Goal: Contribute content: Contribute content

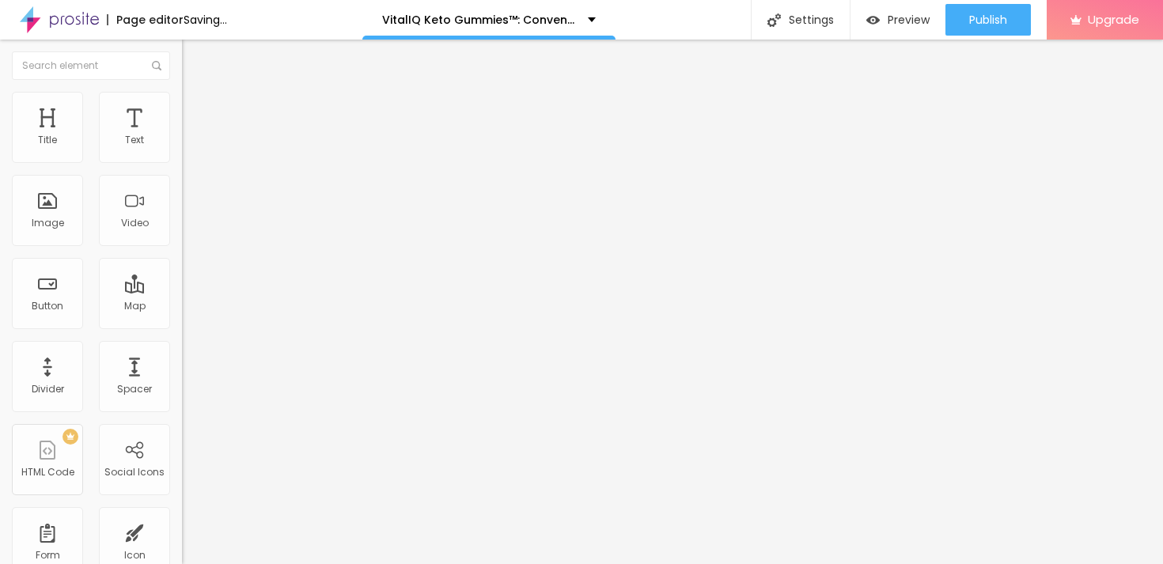
click at [182, 234] on button "button" at bounding box center [193, 226] width 22 height 17
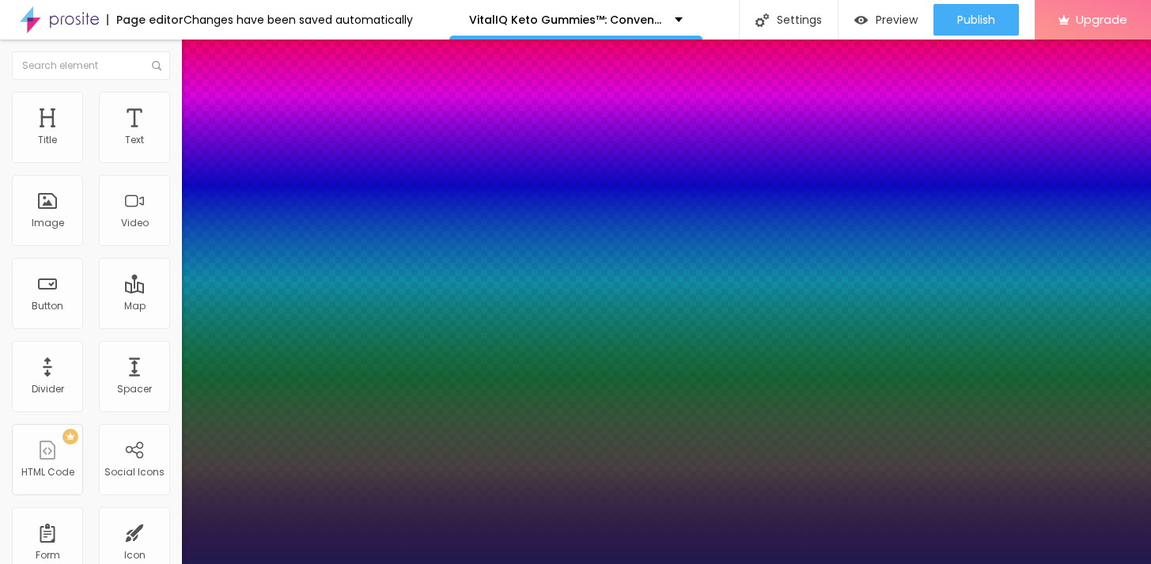
type input "59"
type input "1"
type input "59"
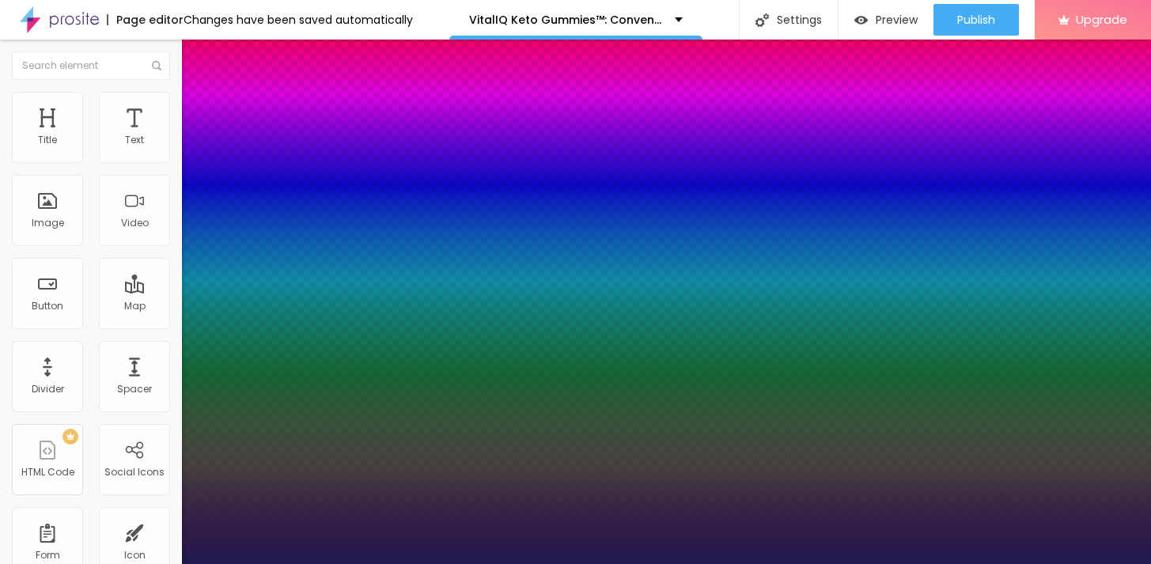
type input "1"
type input "64"
type input "1"
type input "65"
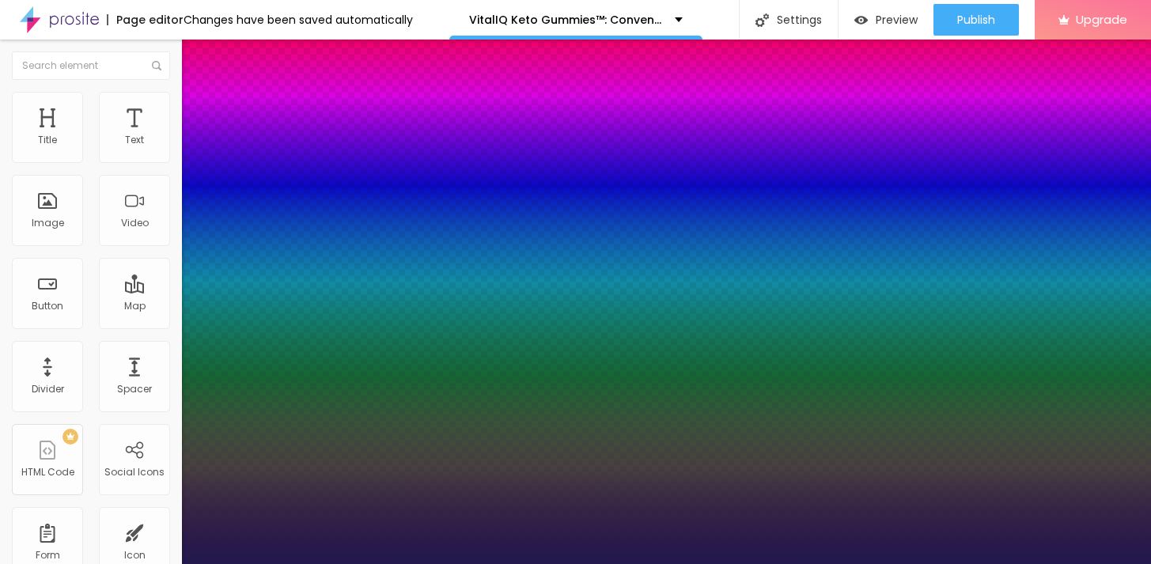
type input "65"
type input "1"
type input "66"
type input "1"
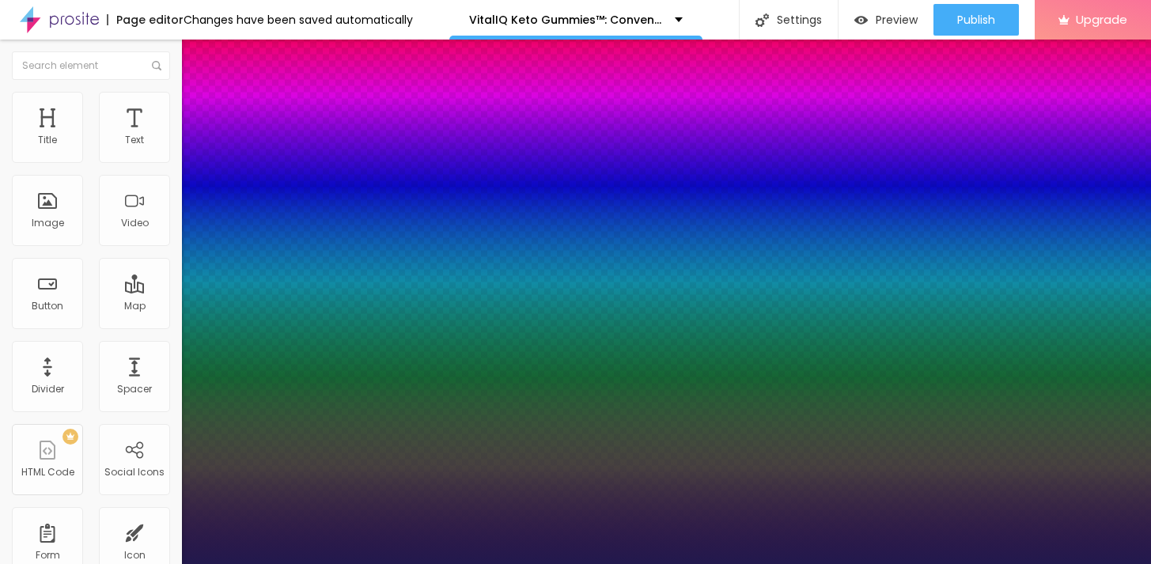
type input "67"
type input "1"
type input "68"
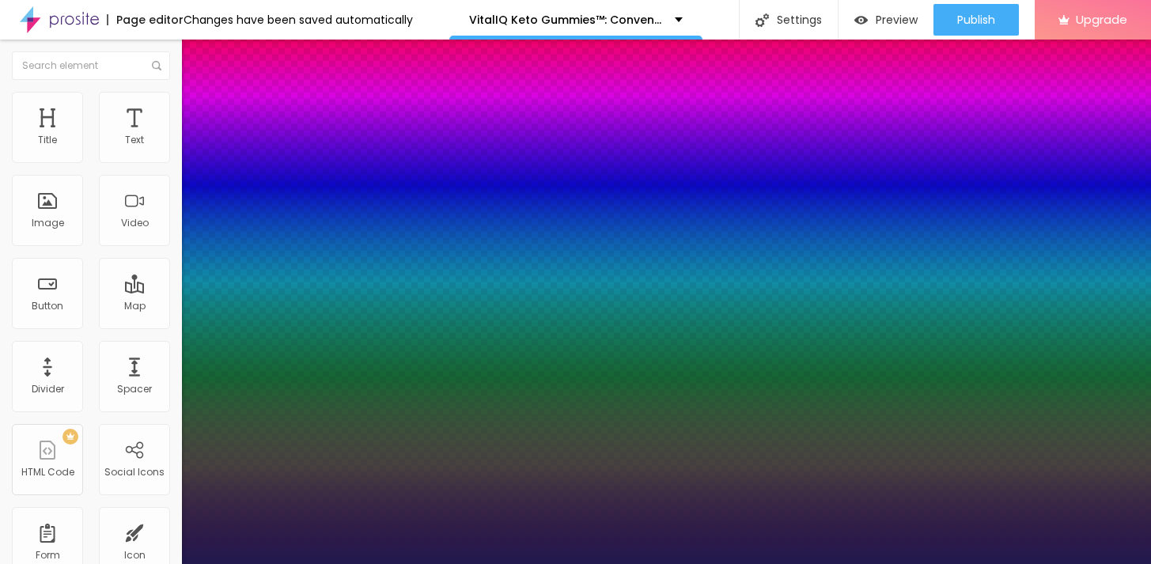
type input "1"
type input "69"
type input "1"
type input "70"
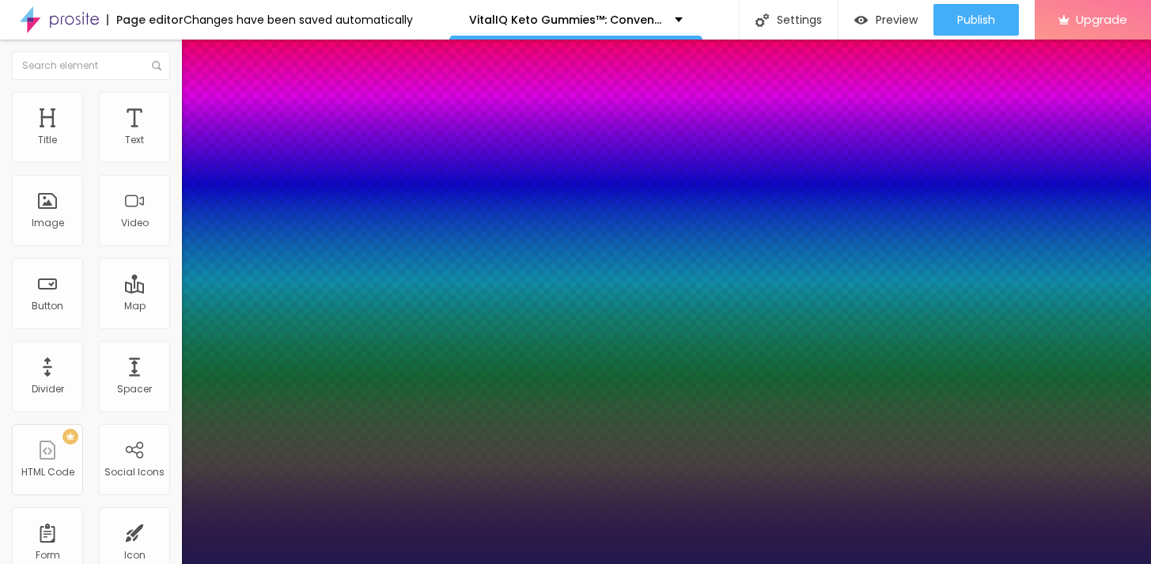
type input "70"
type input "1"
type input "71"
type input "1"
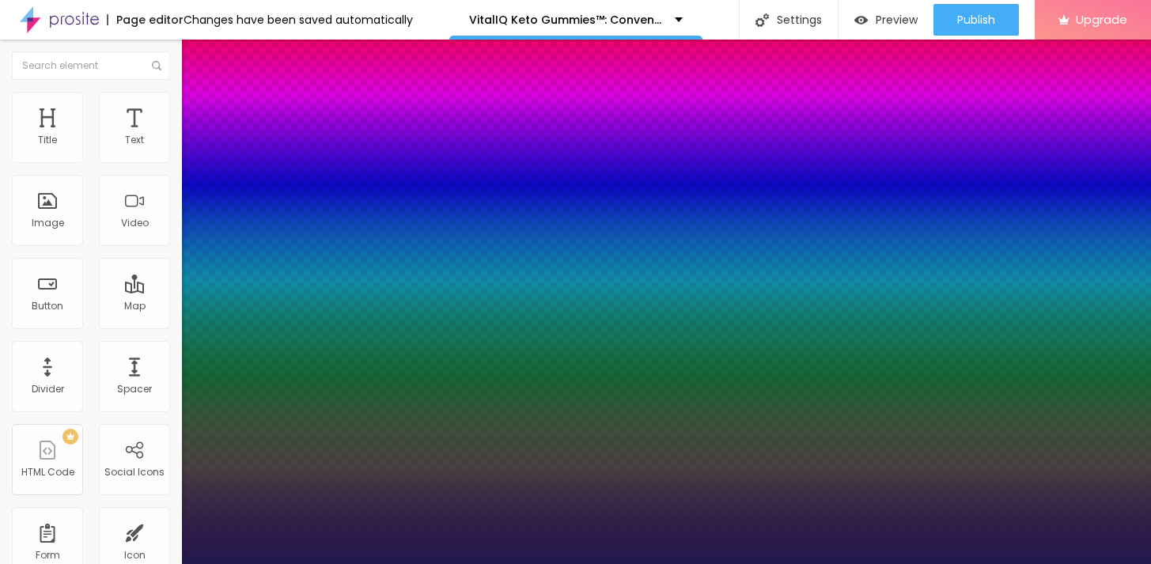
type input "72"
type input "1"
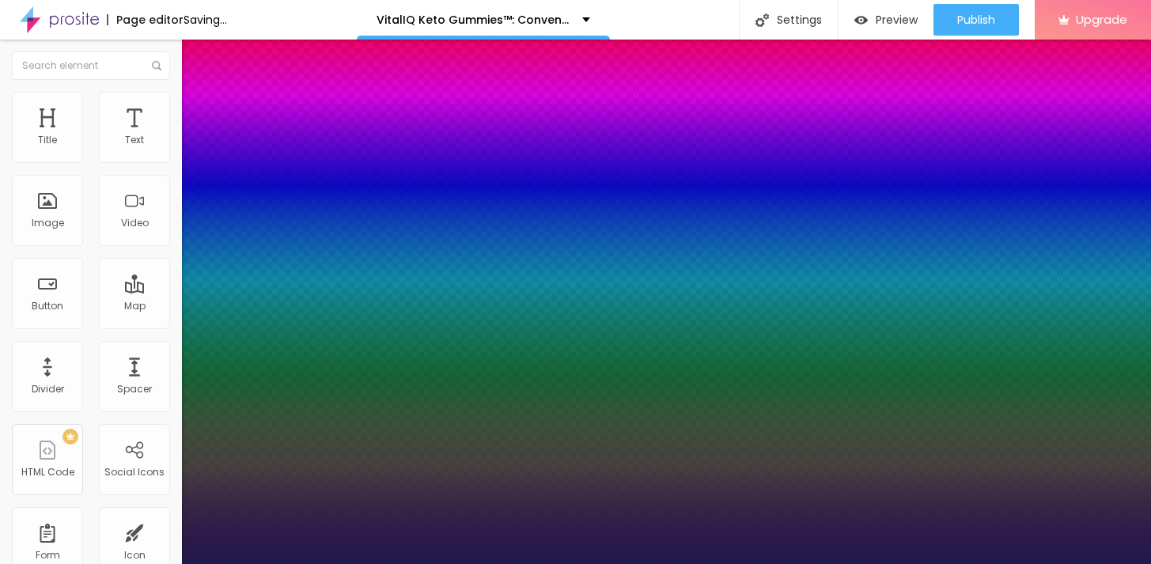
type input "73"
type input "1"
type input "74"
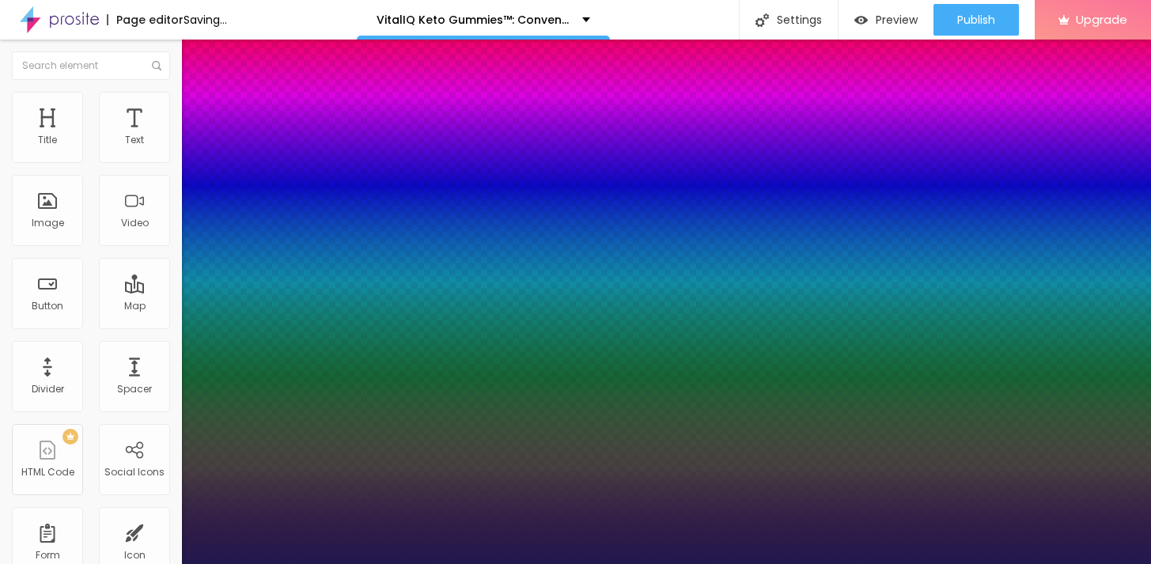
type input "1"
type input "75"
type input "1"
type input "76"
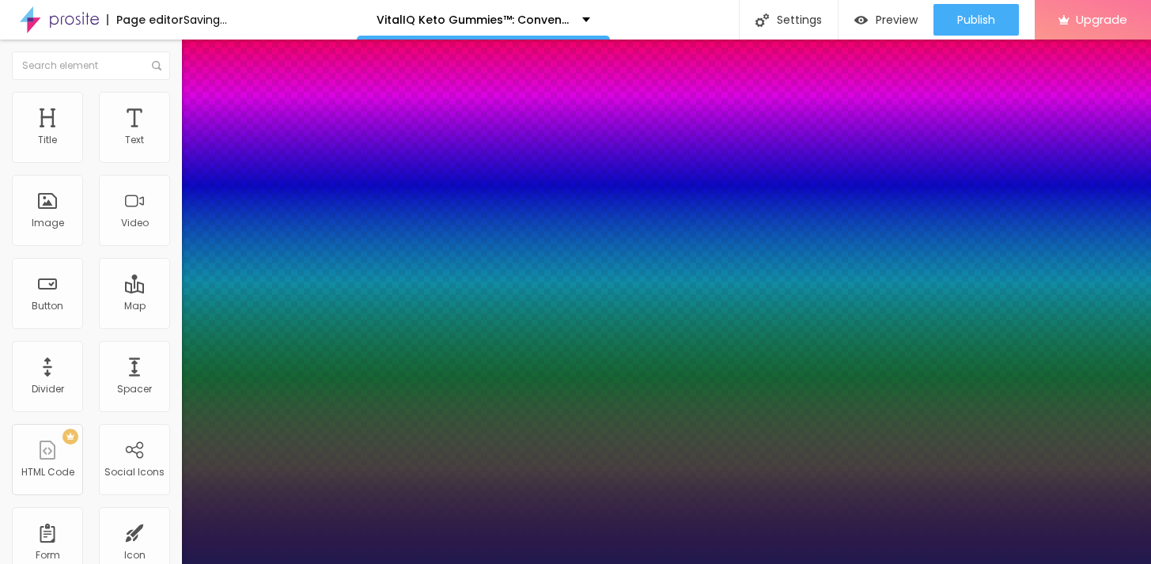
type input "76"
type input "1"
type input "77"
type input "1"
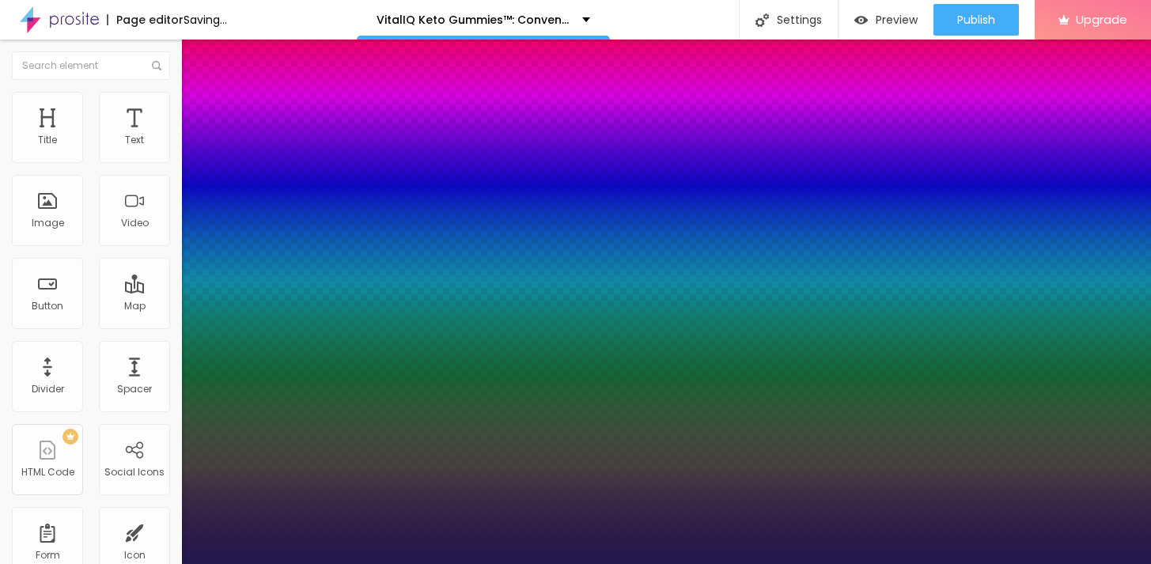
type input "78"
type input "1"
type input "79"
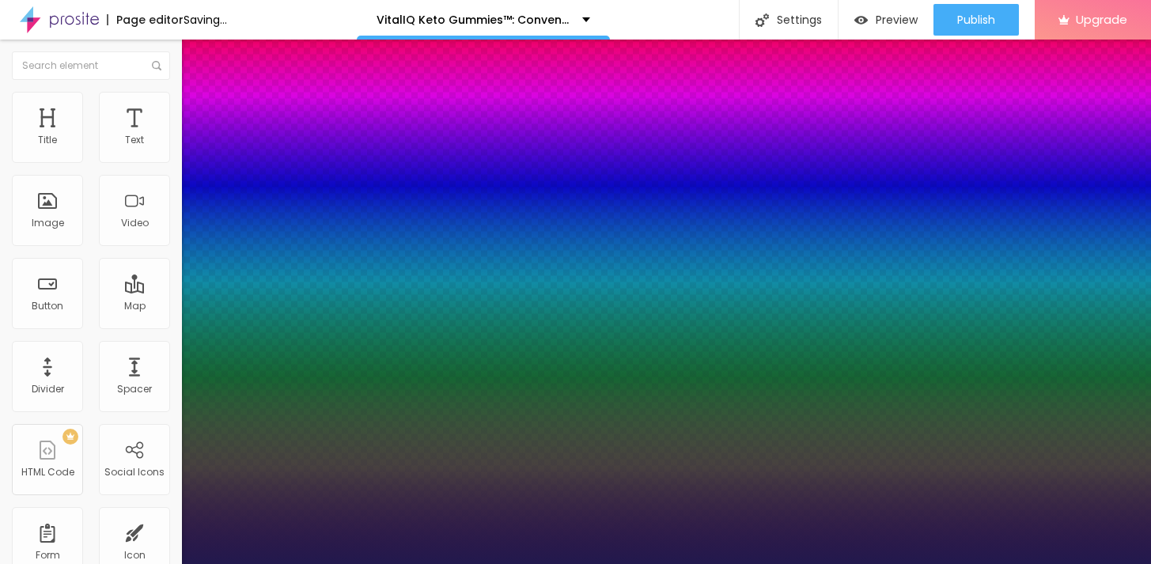
type input "1"
type input "80"
type input "1"
type input "81"
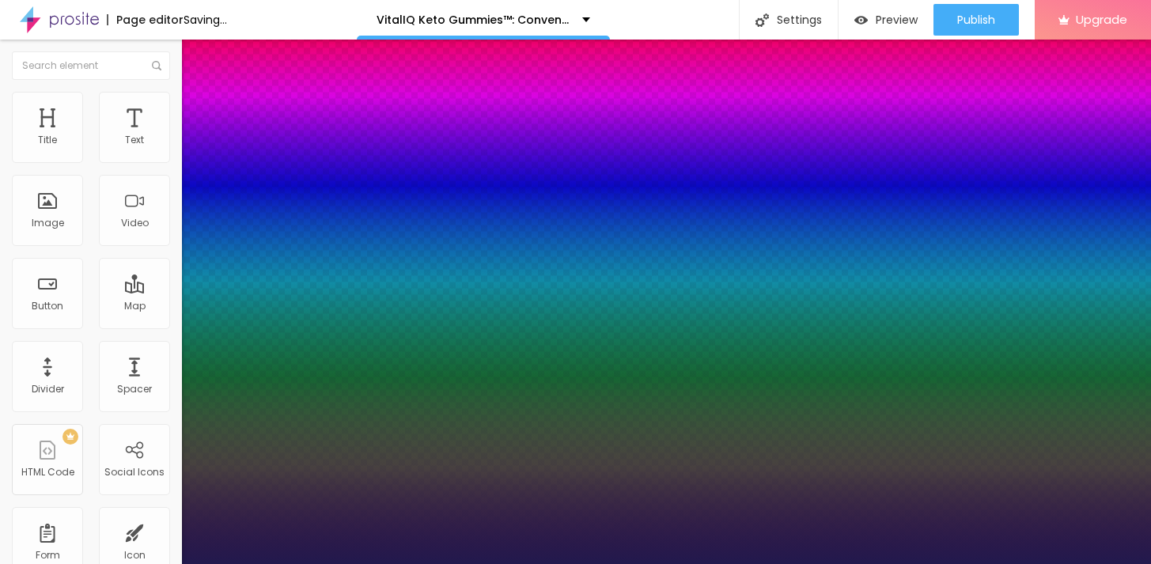
type input "81"
type input "1"
type input "82"
type input "1"
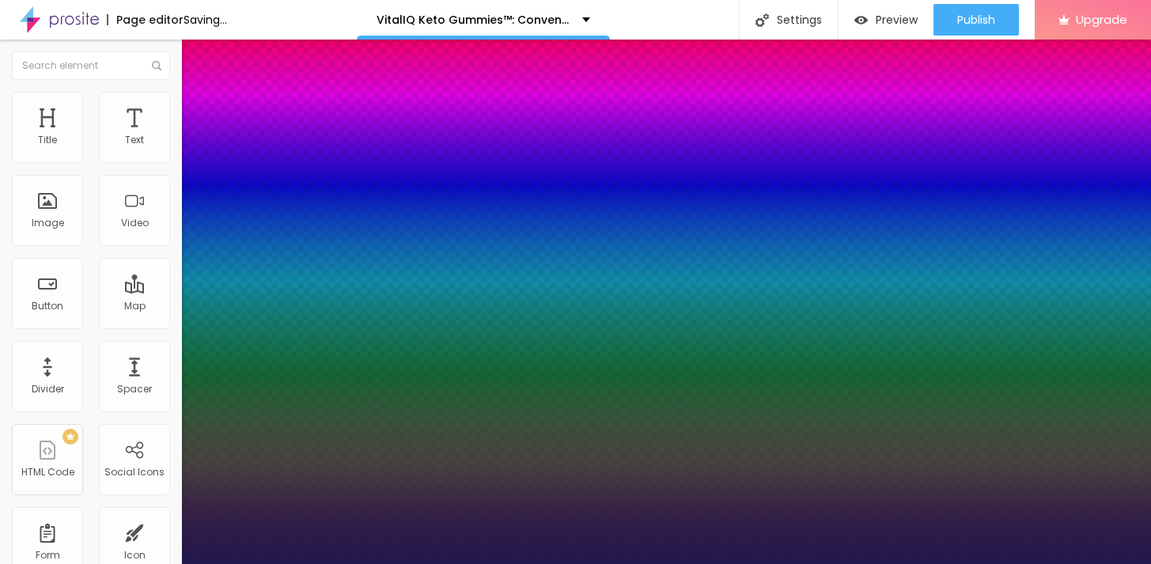
type input "83"
type input "1"
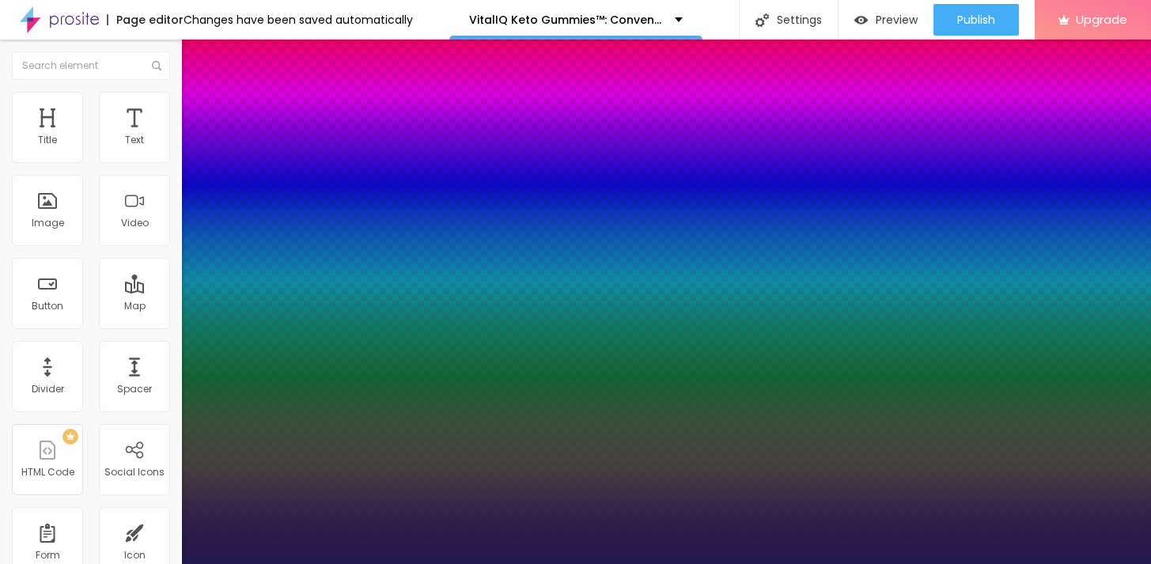
type input "84"
type input "1"
type input "85"
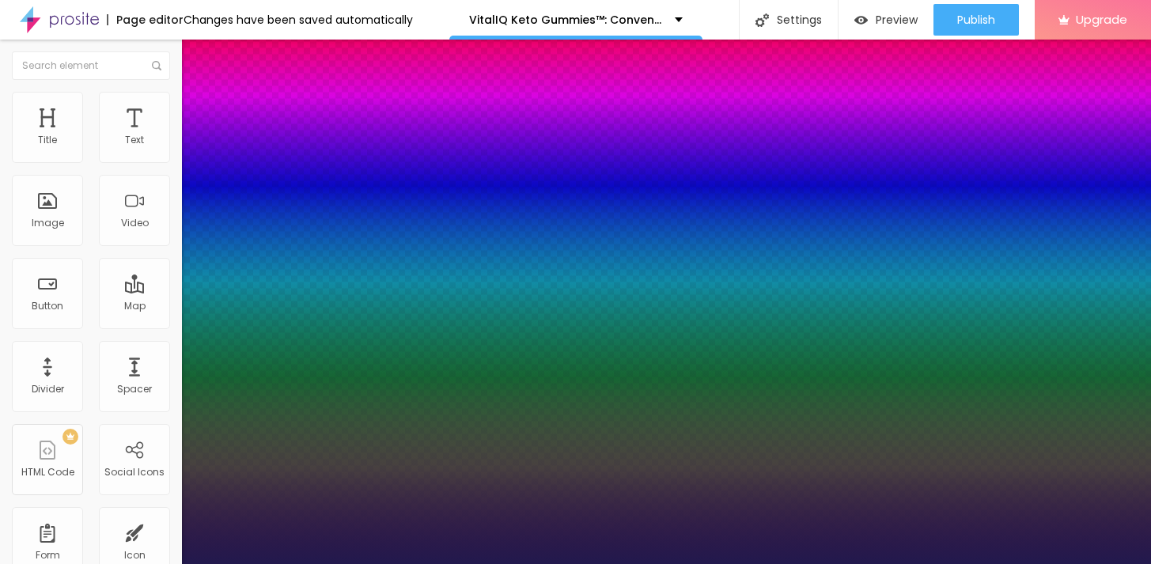
type input "1"
type input "86"
type input "1"
type input "85"
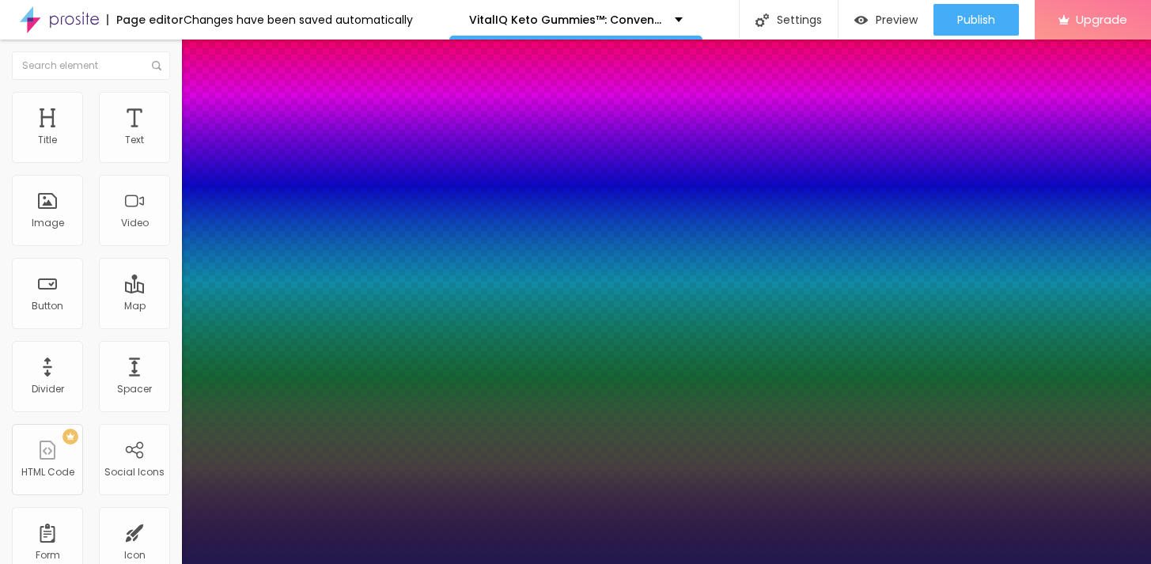
type input "85"
type input "1"
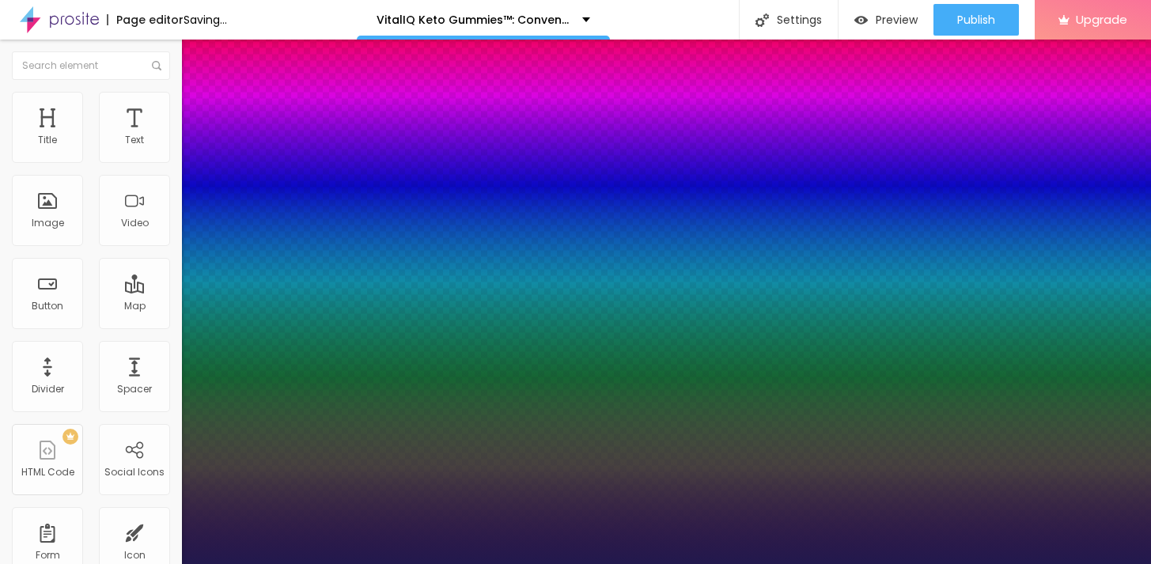
drag, startPoint x: 266, startPoint y: 446, endPoint x: 297, endPoint y: 449, distance: 31.8
type input "85"
type input "1"
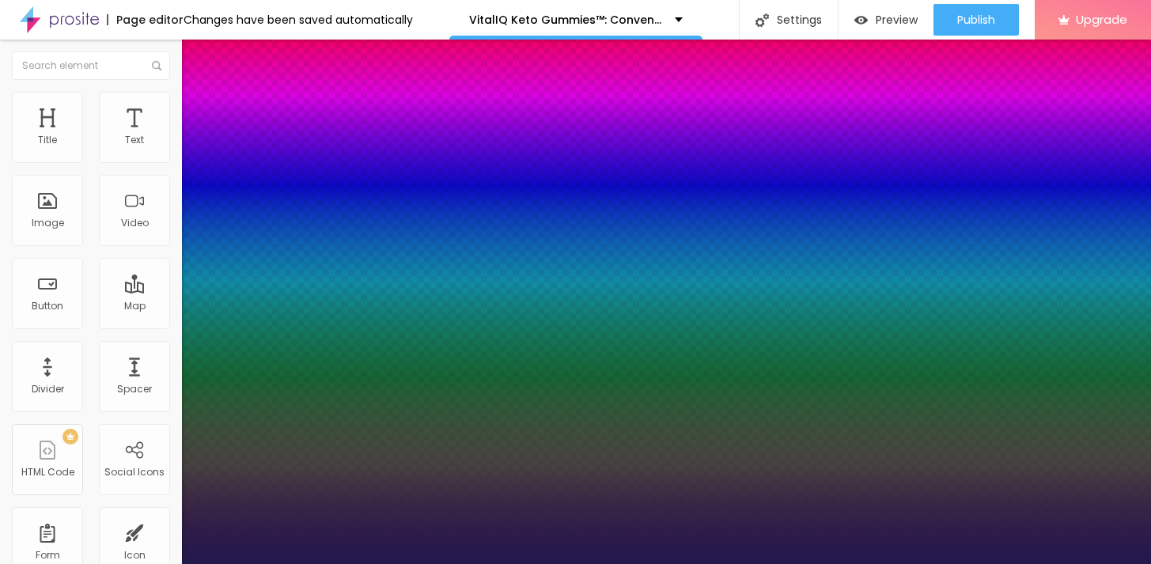
select select "Alegreya"
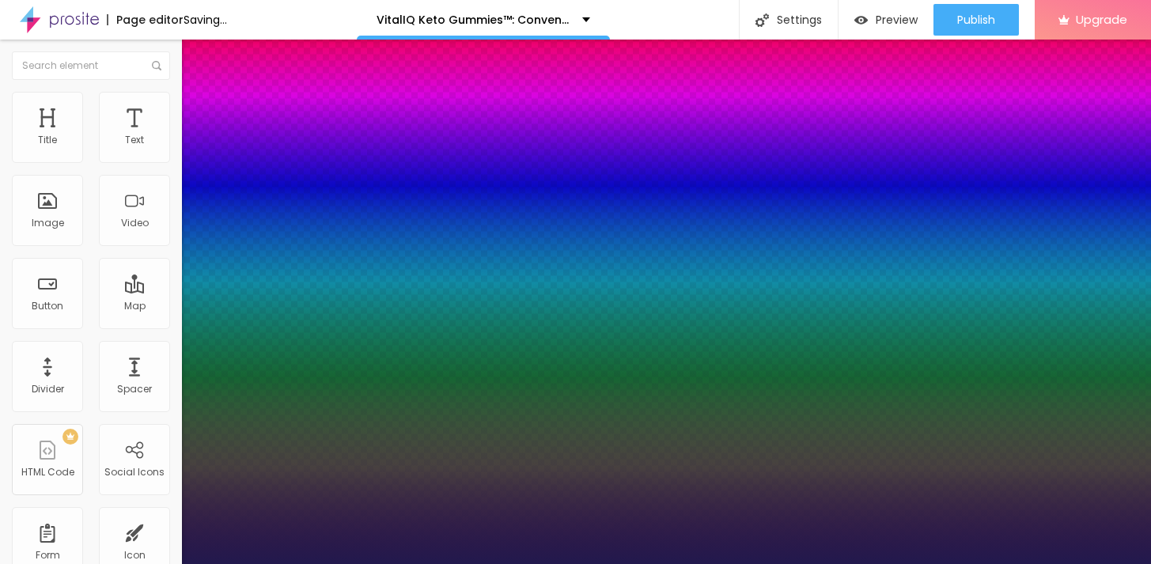
type input "1"
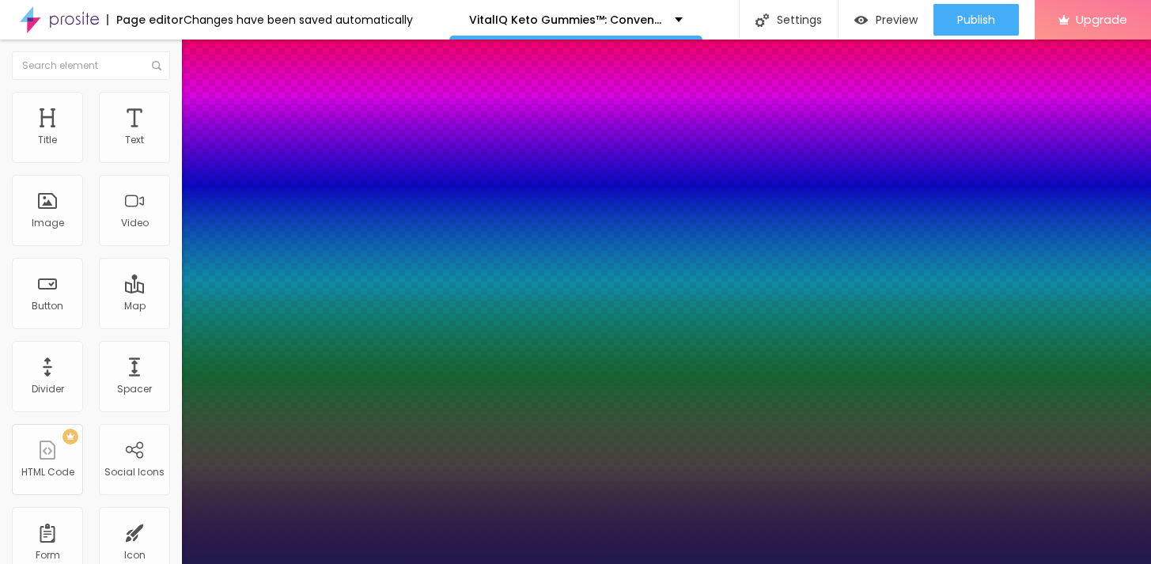
click at [644, 563] on div at bounding box center [575, 564] width 1151 height 0
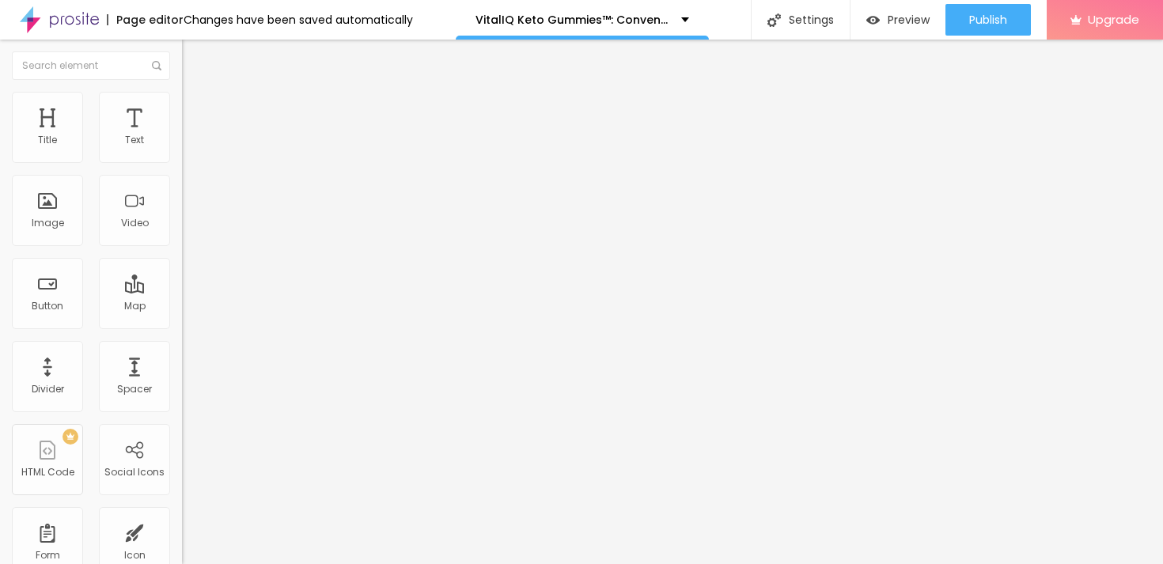
click at [194, 51] on div "Edit Title" at bounding box center [229, 57] width 71 height 13
click at [182, 136] on span "Add image" at bounding box center [214, 129] width 65 height 13
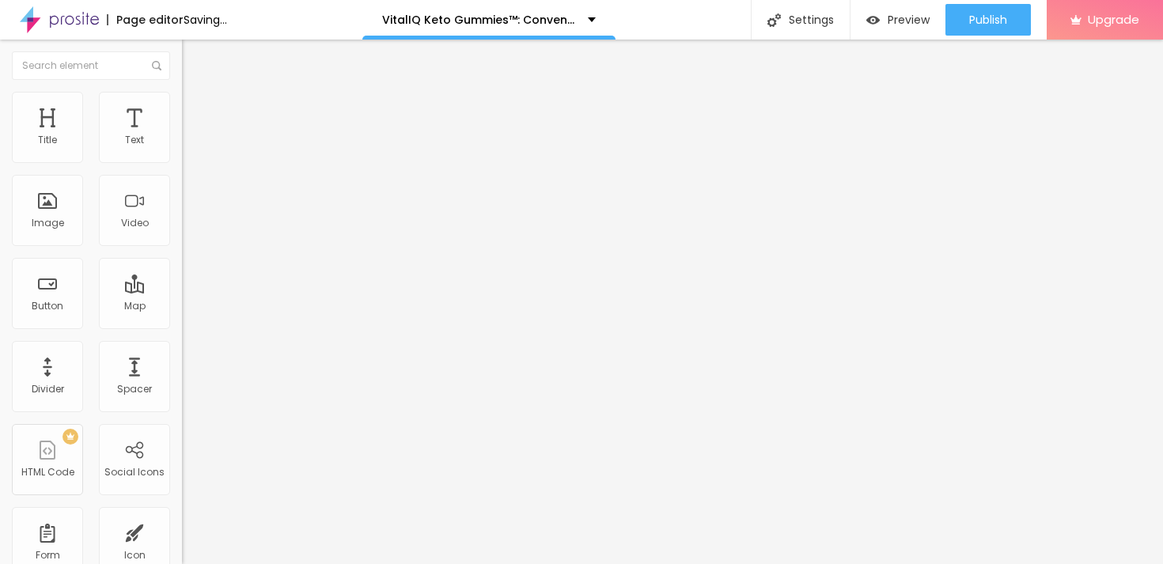
click at [182, 324] on input "https://" at bounding box center [277, 317] width 190 height 16
paste input "[DOMAIN_NAME][URL]"
type input "[URL][DOMAIN_NAME]"
click at [182, 103] on li "Style" at bounding box center [273, 100] width 182 height 16
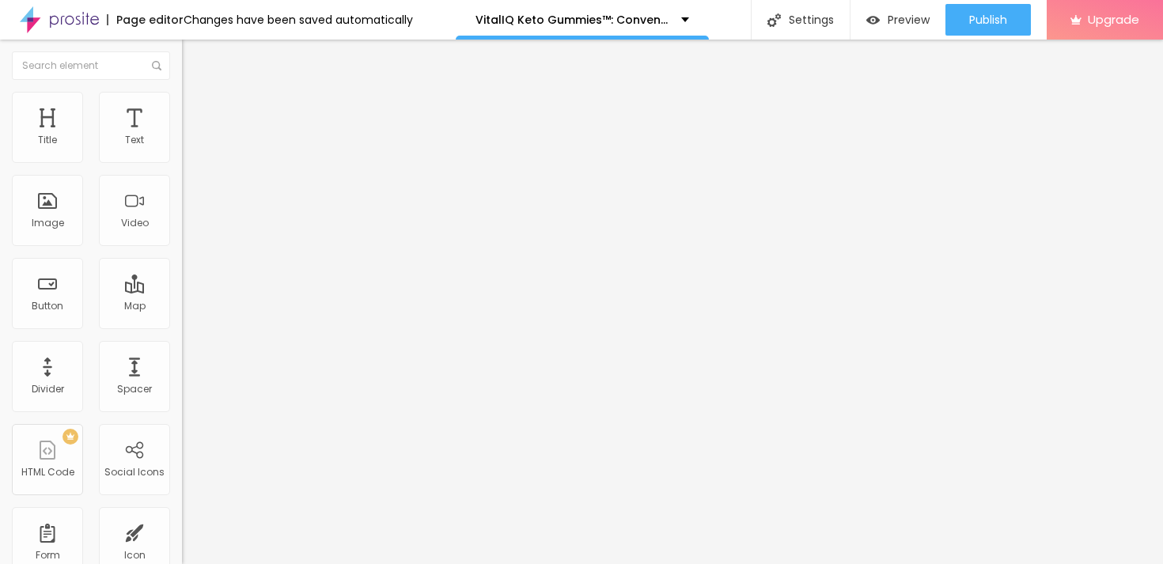
type input "55"
click at [182, 162] on input "range" at bounding box center [233, 156] width 102 height 13
type input "50"
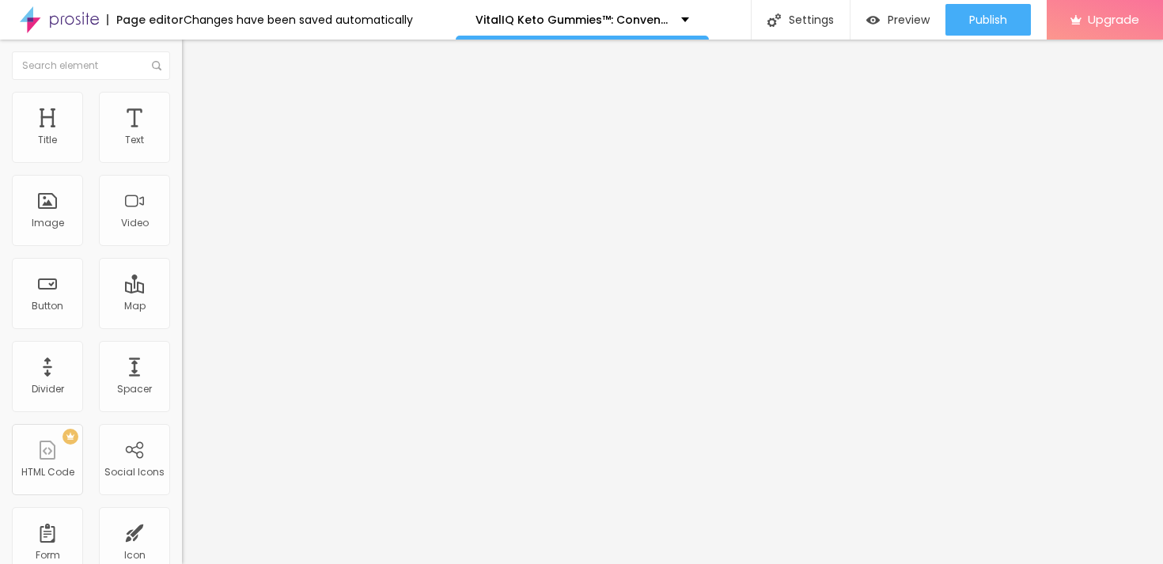
click at [182, 162] on input "range" at bounding box center [233, 156] width 102 height 13
click at [194, 57] on div "Edit Image" at bounding box center [235, 57] width 83 height 13
drag, startPoint x: 124, startPoint y: 118, endPoint x: 80, endPoint y: 5, distance: 121.5
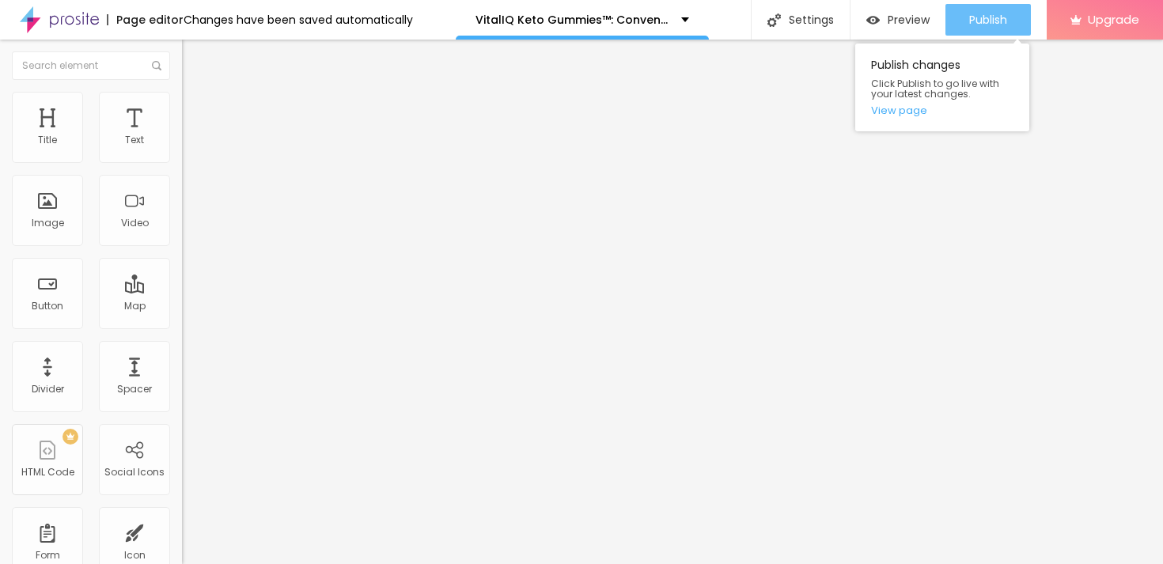
click at [964, 10] on button "Publish" at bounding box center [987, 20] width 85 height 32
click at [885, 107] on link "View page" at bounding box center [942, 110] width 142 height 10
